Goal: Task Accomplishment & Management: Manage account settings

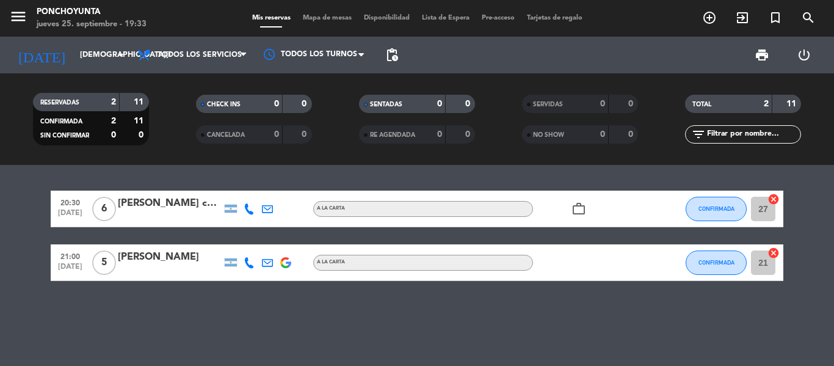
click at [418, 135] on div "0" at bounding box center [430, 135] width 24 height 14
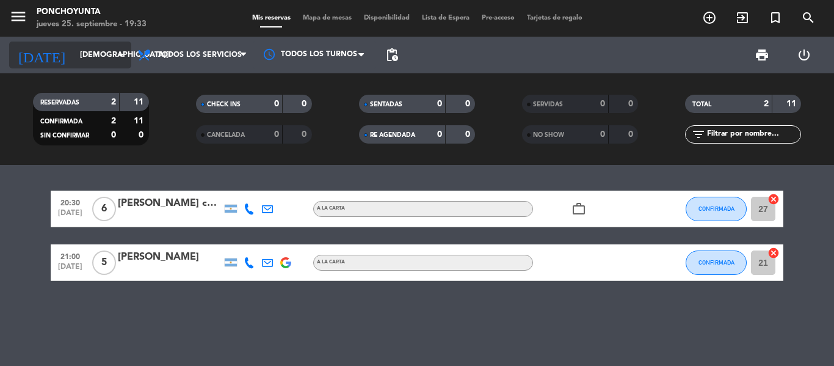
click at [103, 56] on input "jue. 25 sep." at bounding box center [125, 55] width 103 height 21
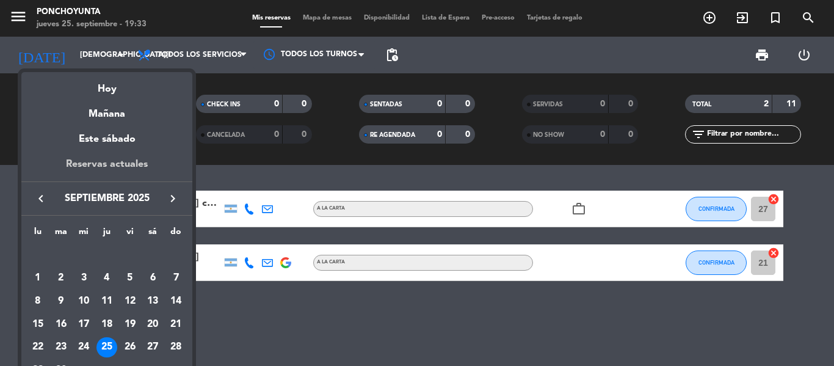
click at [108, 164] on div "Reservas actuales" at bounding box center [106, 168] width 171 height 25
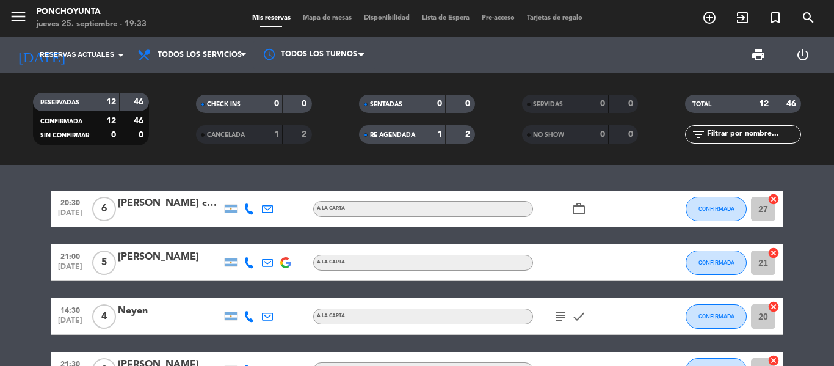
click at [421, 139] on div "1" at bounding box center [430, 135] width 24 height 14
click at [456, 132] on div "2" at bounding box center [460, 135] width 23 height 14
click at [79, 59] on span "Reservas actuales" at bounding box center [77, 54] width 74 height 11
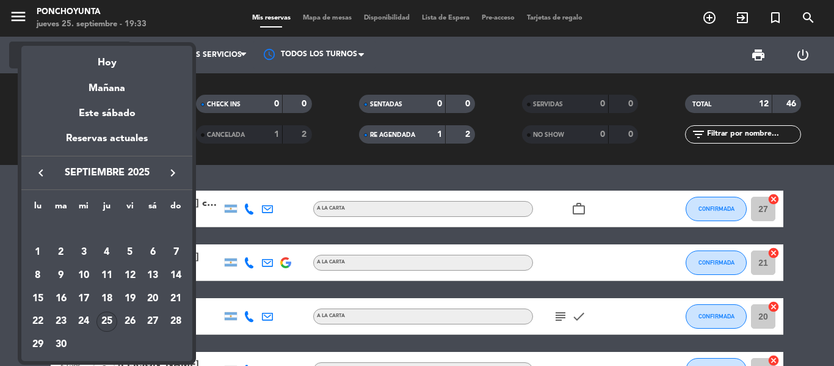
click at [102, 61] on div "Hoy" at bounding box center [106, 58] width 171 height 25
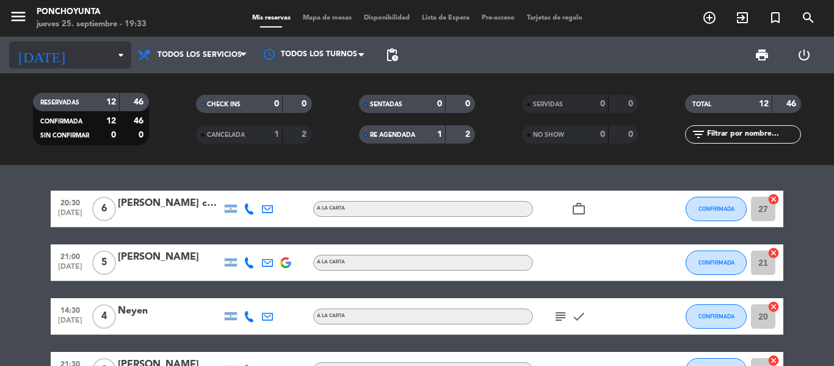
type input "[DEMOGRAPHIC_DATA][DATE]"
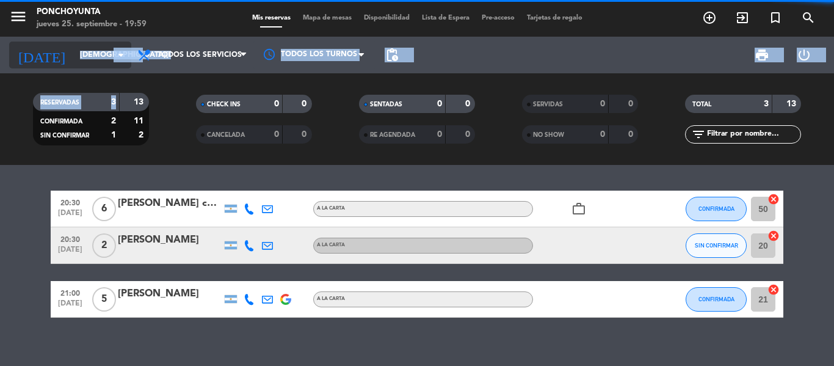
drag, startPoint x: 121, startPoint y: 107, endPoint x: 110, endPoint y: 67, distance: 41.8
click at [110, 67] on div "menu Ponchoyunta [DATE] 25. septiembre - 19:59 Mis reservas Mapa de mesas Dispo…" at bounding box center [417, 82] width 834 height 165
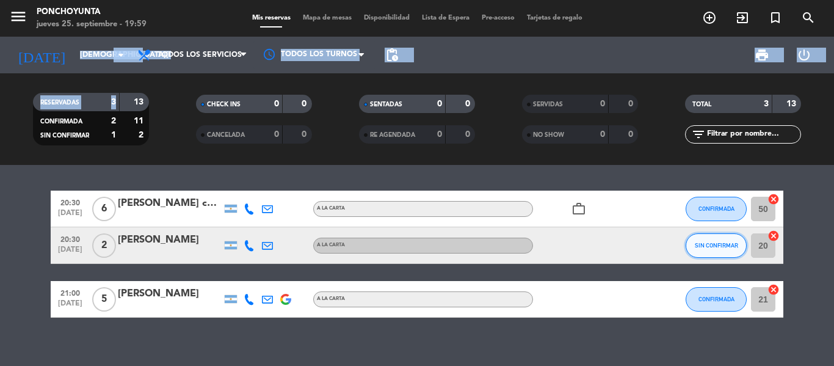
click at [718, 242] on span "SIN CONFIRMAR" at bounding box center [716, 245] width 43 height 7
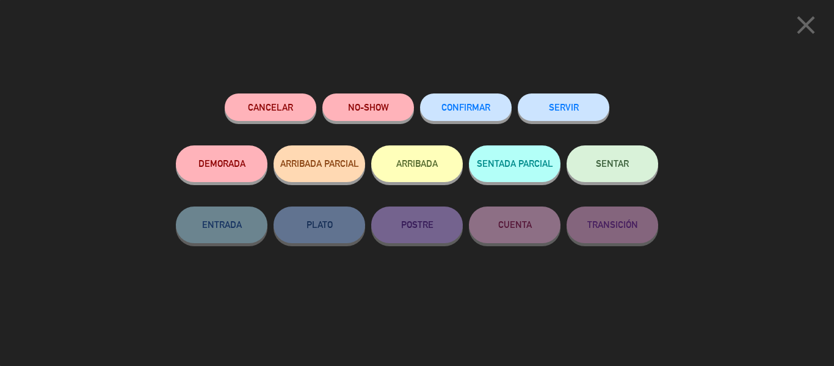
click at [457, 107] on span "CONFIRMAR" at bounding box center [465, 107] width 49 height 10
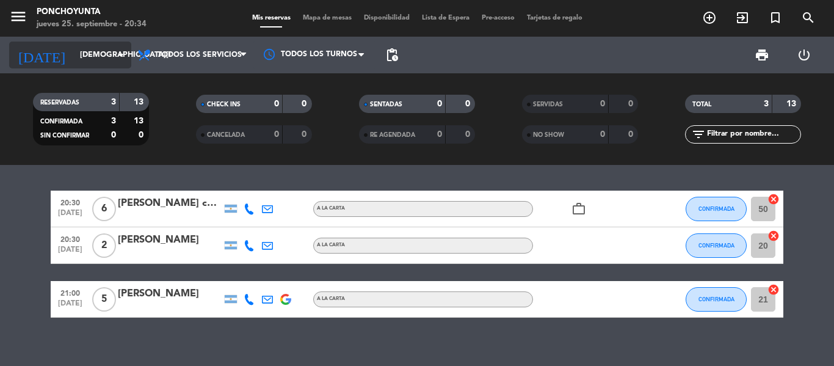
click at [108, 62] on input "[DEMOGRAPHIC_DATA][DATE]" at bounding box center [125, 55] width 103 height 21
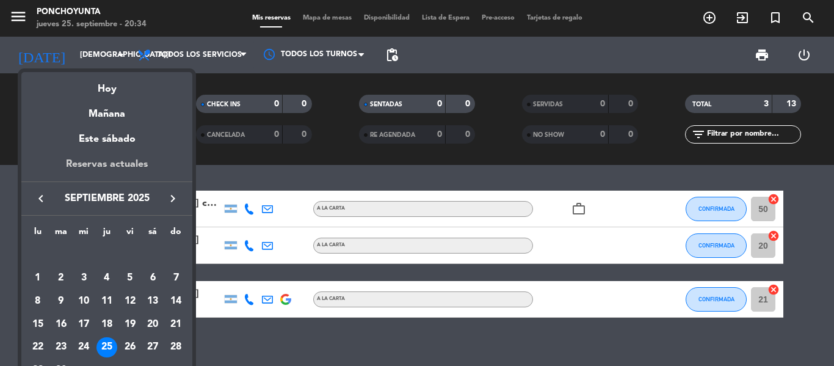
click at [101, 162] on div "Reservas actuales" at bounding box center [106, 168] width 171 height 25
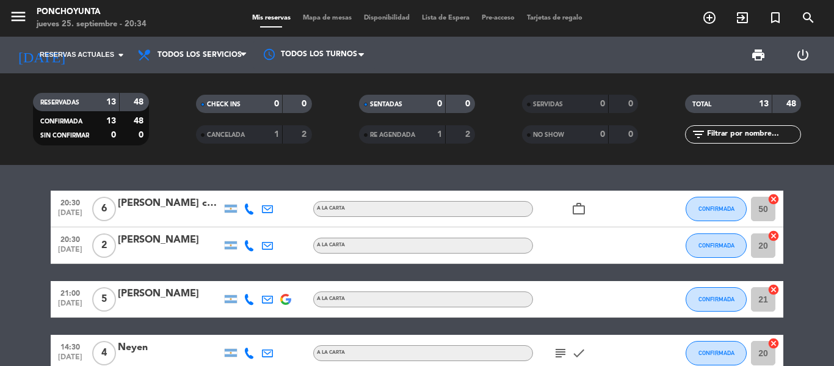
click at [413, 178] on div "20:30 [DATE] 6 [PERSON_NAME] corted A LA CARTA work_outline CONFIRMADA 50 cance…" at bounding box center [417, 265] width 834 height 201
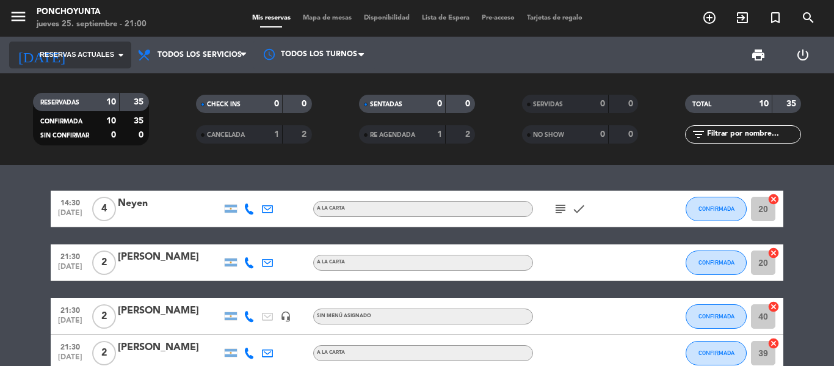
click at [95, 63] on input at bounding box center [125, 55] width 103 height 21
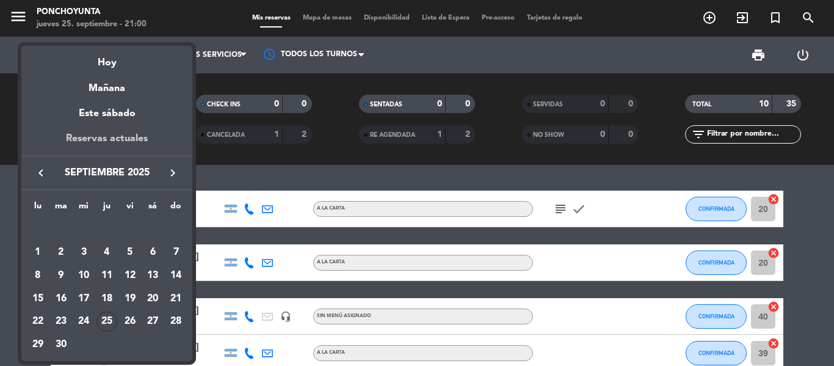
click at [109, 139] on div "Reservas actuales" at bounding box center [106, 143] width 171 height 25
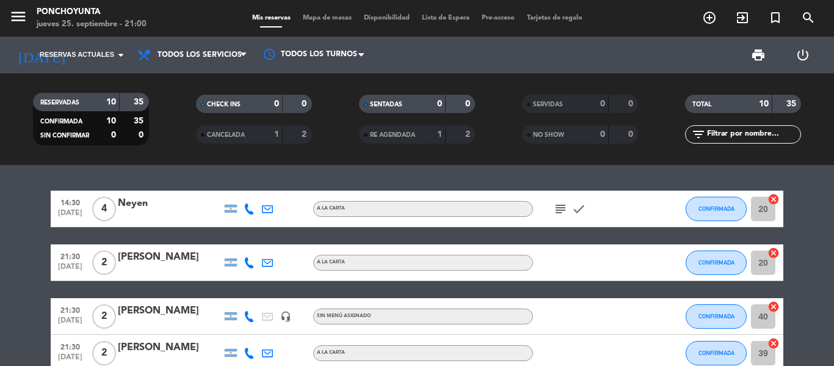
drag, startPoint x: 803, startPoint y: 182, endPoint x: 808, endPoint y: 187, distance: 7.8
click at [808, 187] on div "14:30 [DATE] 4 Neyen A LA CARTA subject check CONFIRMADA 20 cancel 21:30 [DATE]…" at bounding box center [417, 265] width 834 height 201
click at [109, 59] on span "Reservas actuales" at bounding box center [77, 54] width 74 height 11
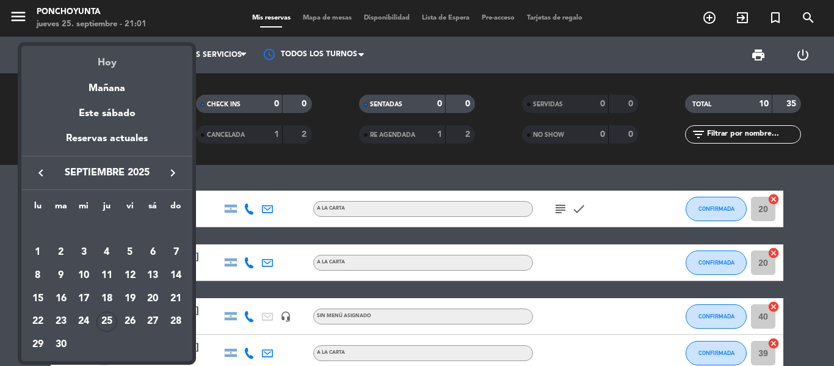
click at [116, 66] on div "Hoy" at bounding box center [106, 58] width 171 height 25
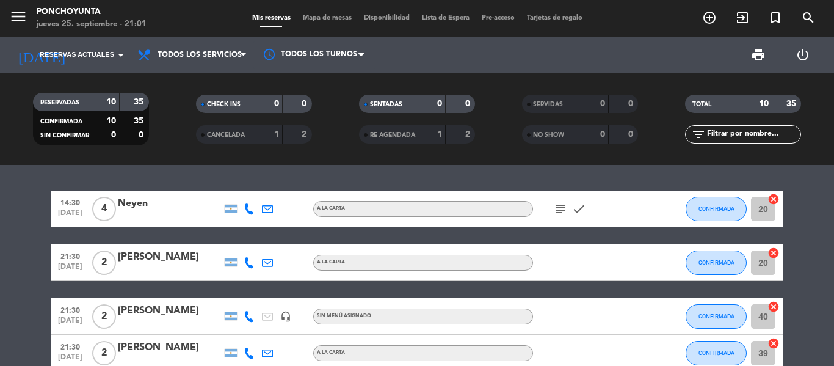
type input "[DEMOGRAPHIC_DATA][DATE]"
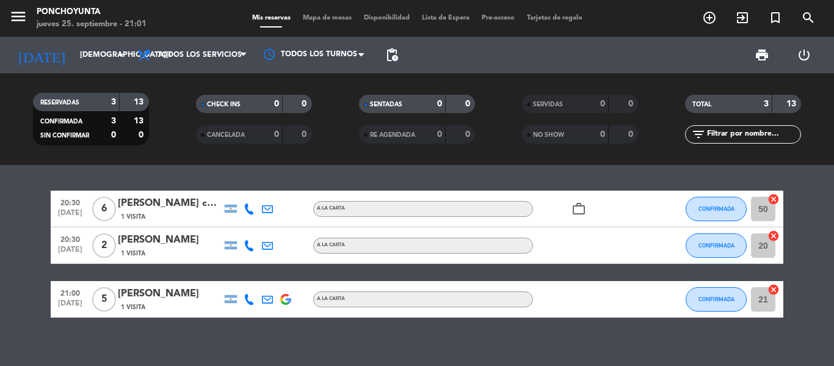
click at [824, 164] on div "RESERVADAS 3 13 CONFIRMADA 3 13 SIN CONFIRMAR 0 0 CHECK INS 0 0 CANCELADA 0 0 S…" at bounding box center [417, 119] width 834 height 92
